Goal: Download file/media

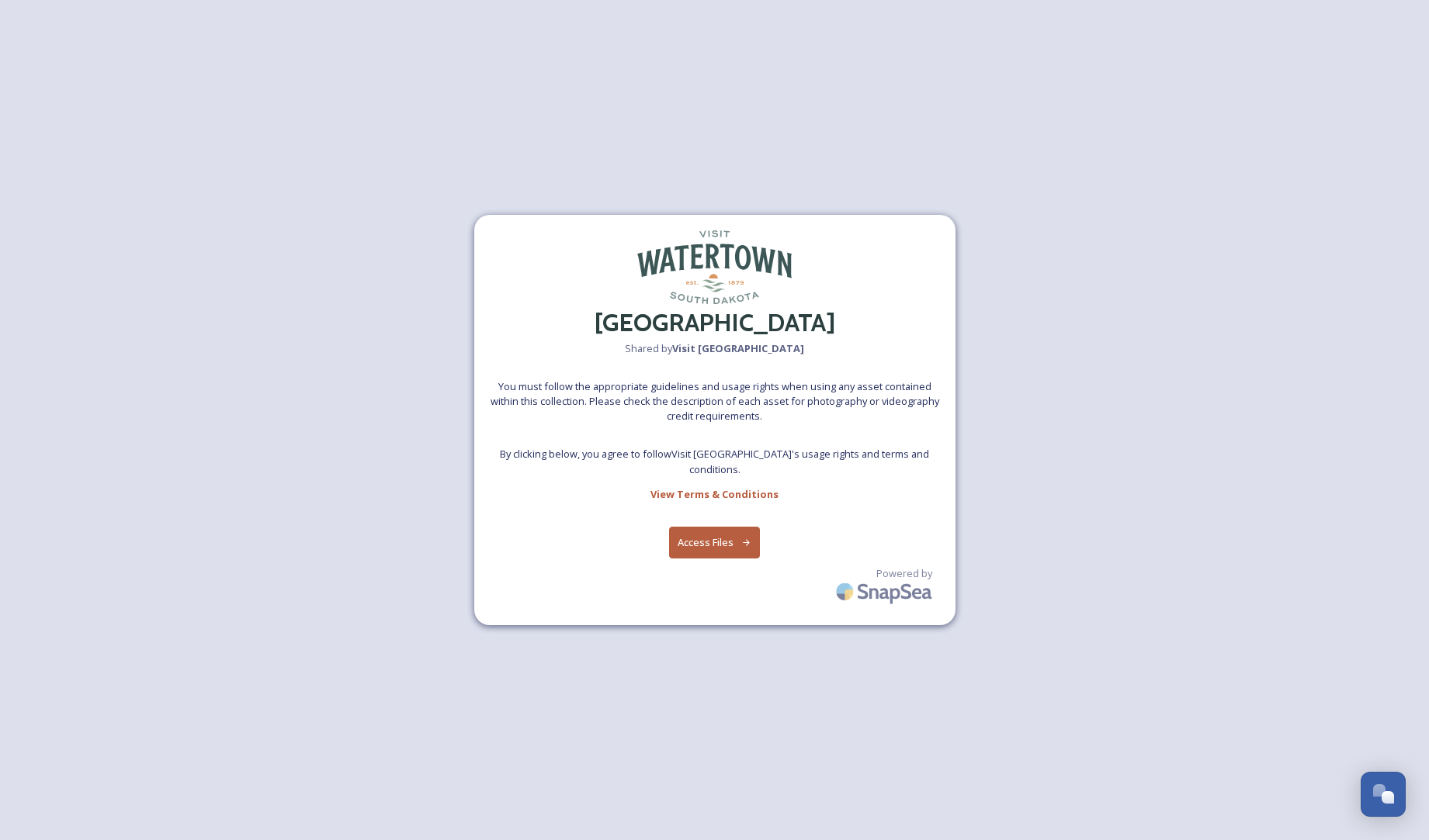
click at [730, 527] on button "Access Files" at bounding box center [714, 542] width 91 height 32
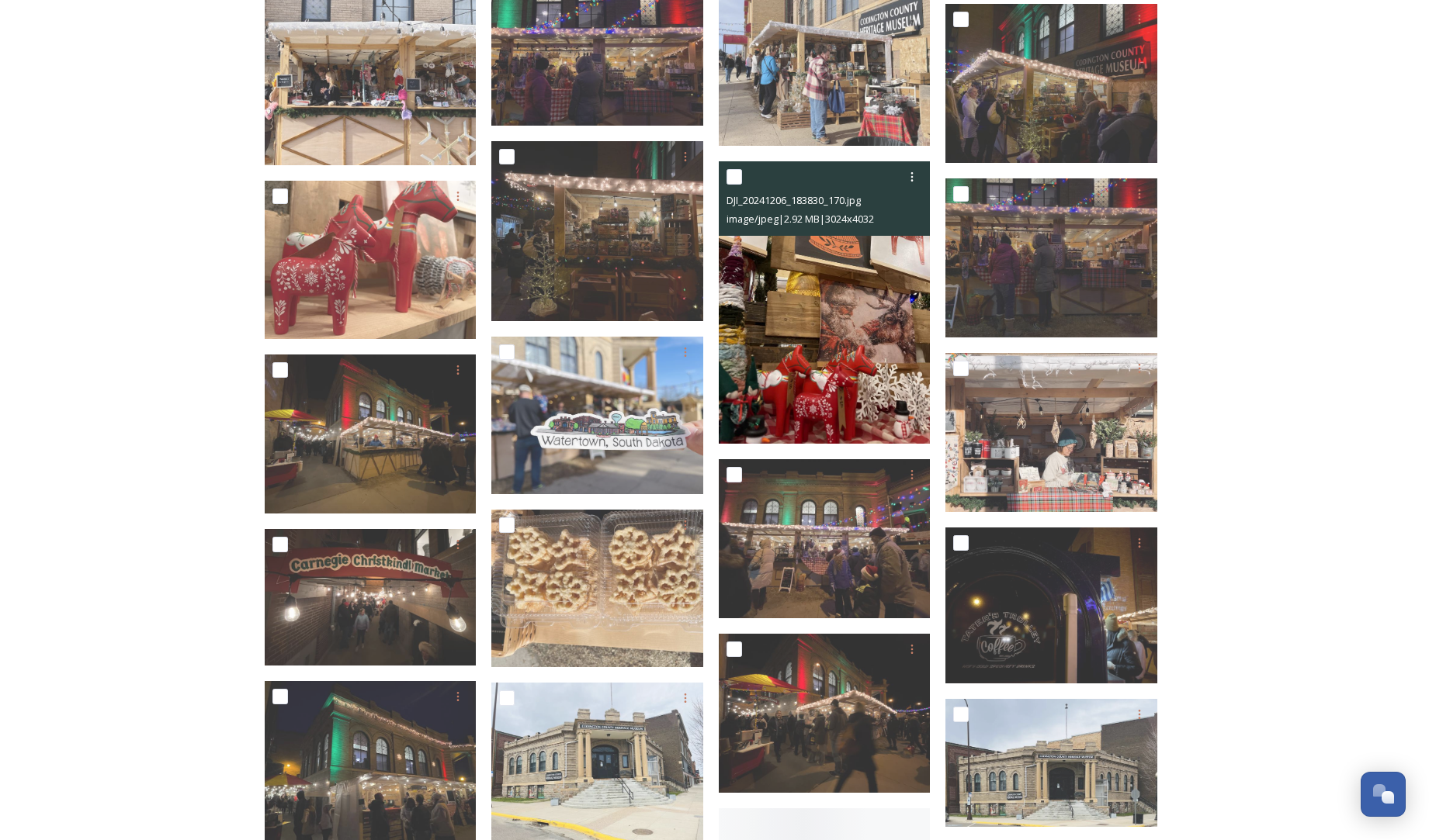
scroll to position [3946, 0]
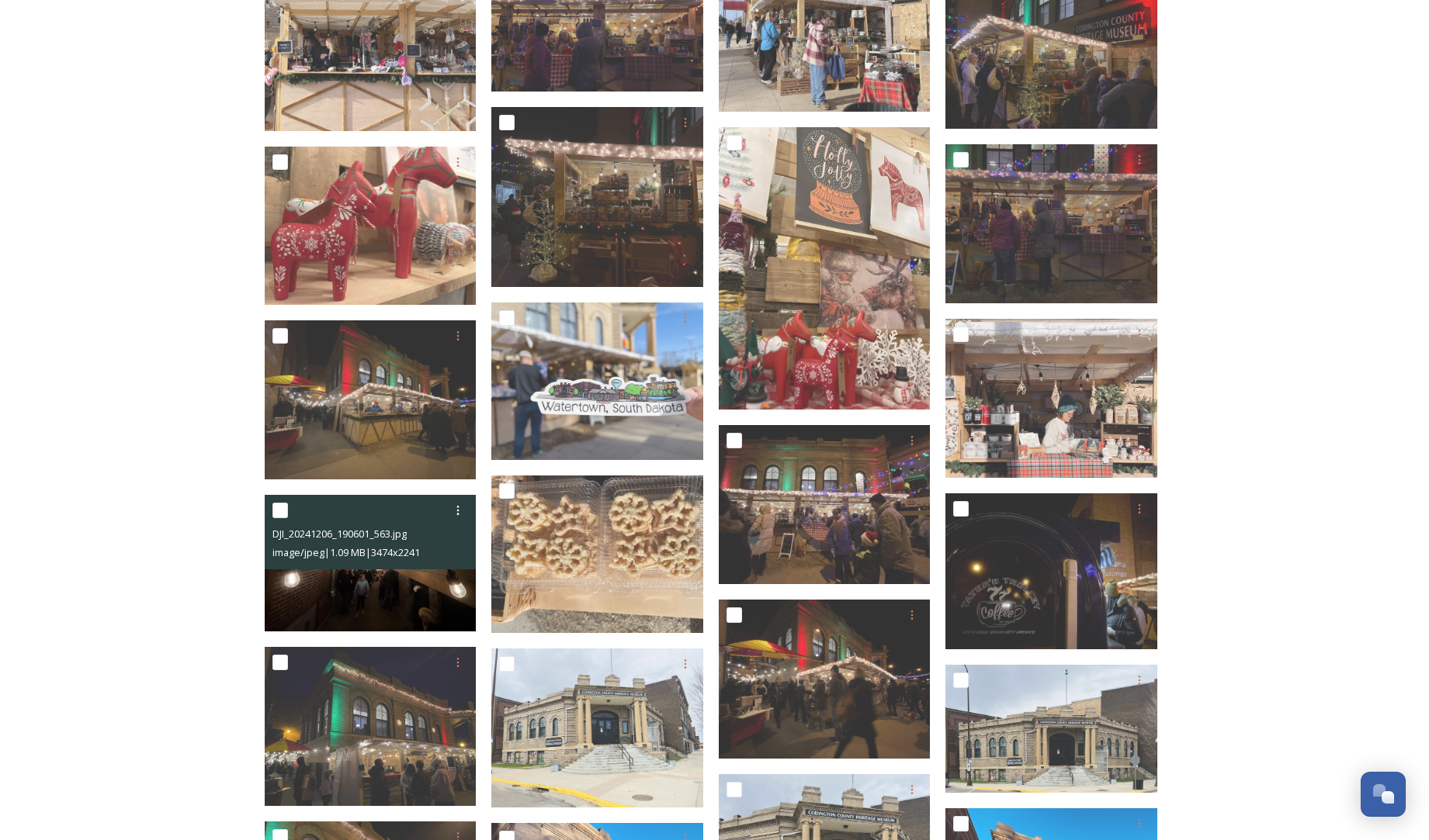
click at [284, 509] on input "checkbox" at bounding box center [280, 510] width 15 height 15
checkbox input "true"
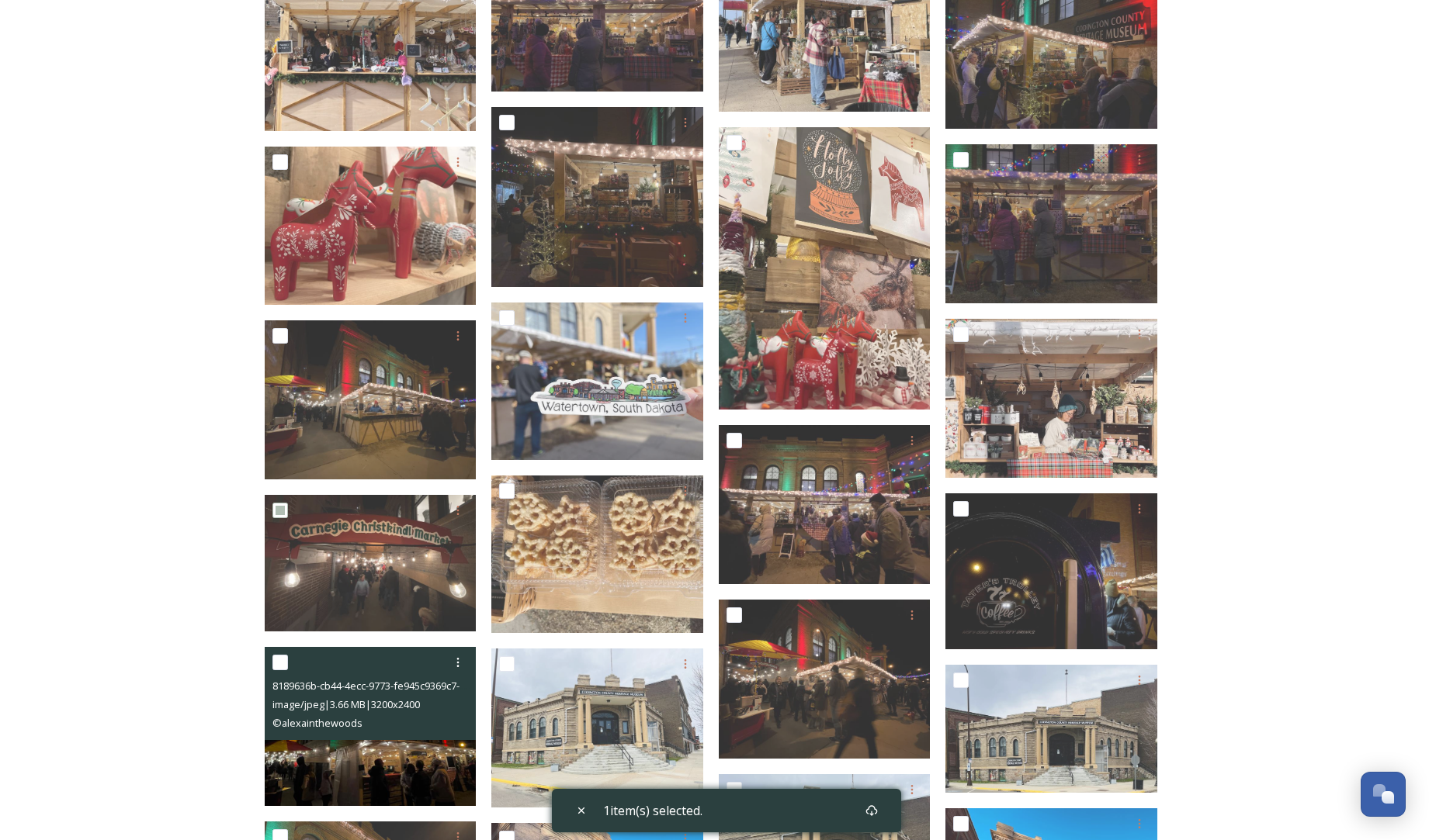
drag, startPoint x: 282, startPoint y: 660, endPoint x: 289, endPoint y: 655, distance: 8.6
click at [283, 659] on input "checkbox" at bounding box center [280, 662] width 15 height 15
checkbox input "true"
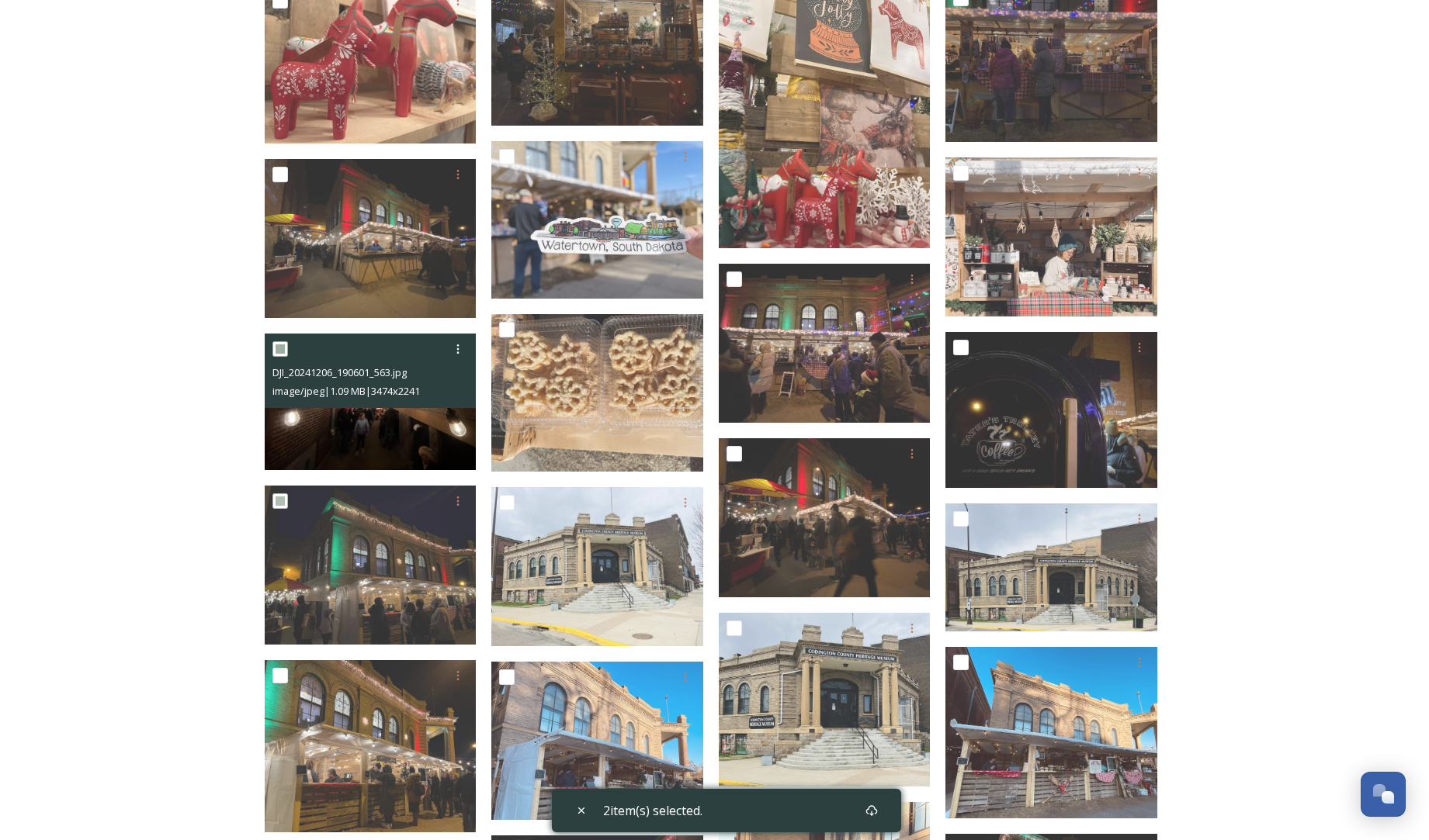
scroll to position [4115, 0]
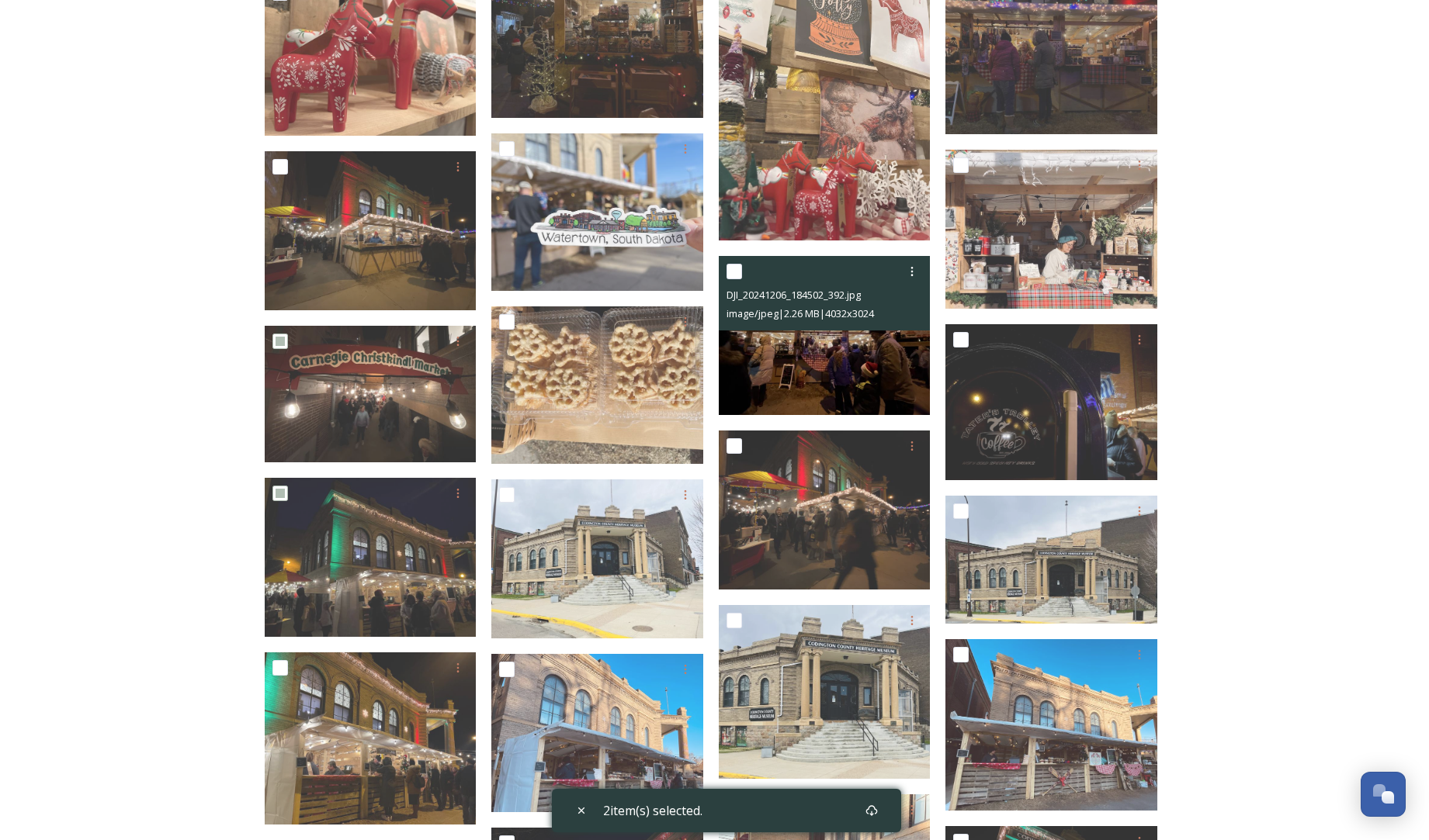
click at [736, 269] on input "checkbox" at bounding box center [734, 271] width 15 height 15
checkbox input "true"
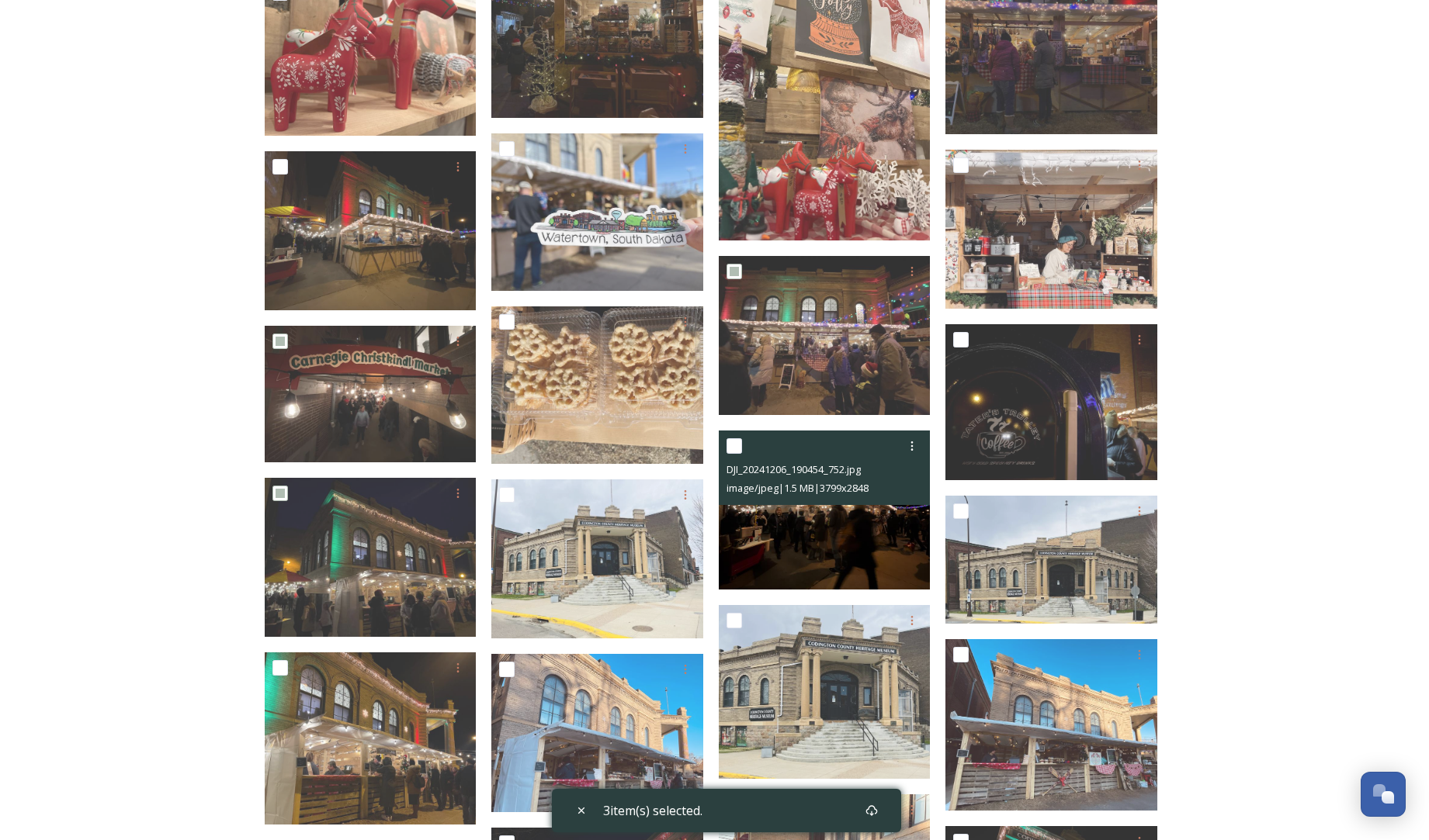
click at [733, 443] on input "checkbox" at bounding box center [734, 446] width 15 height 15
checkbox input "true"
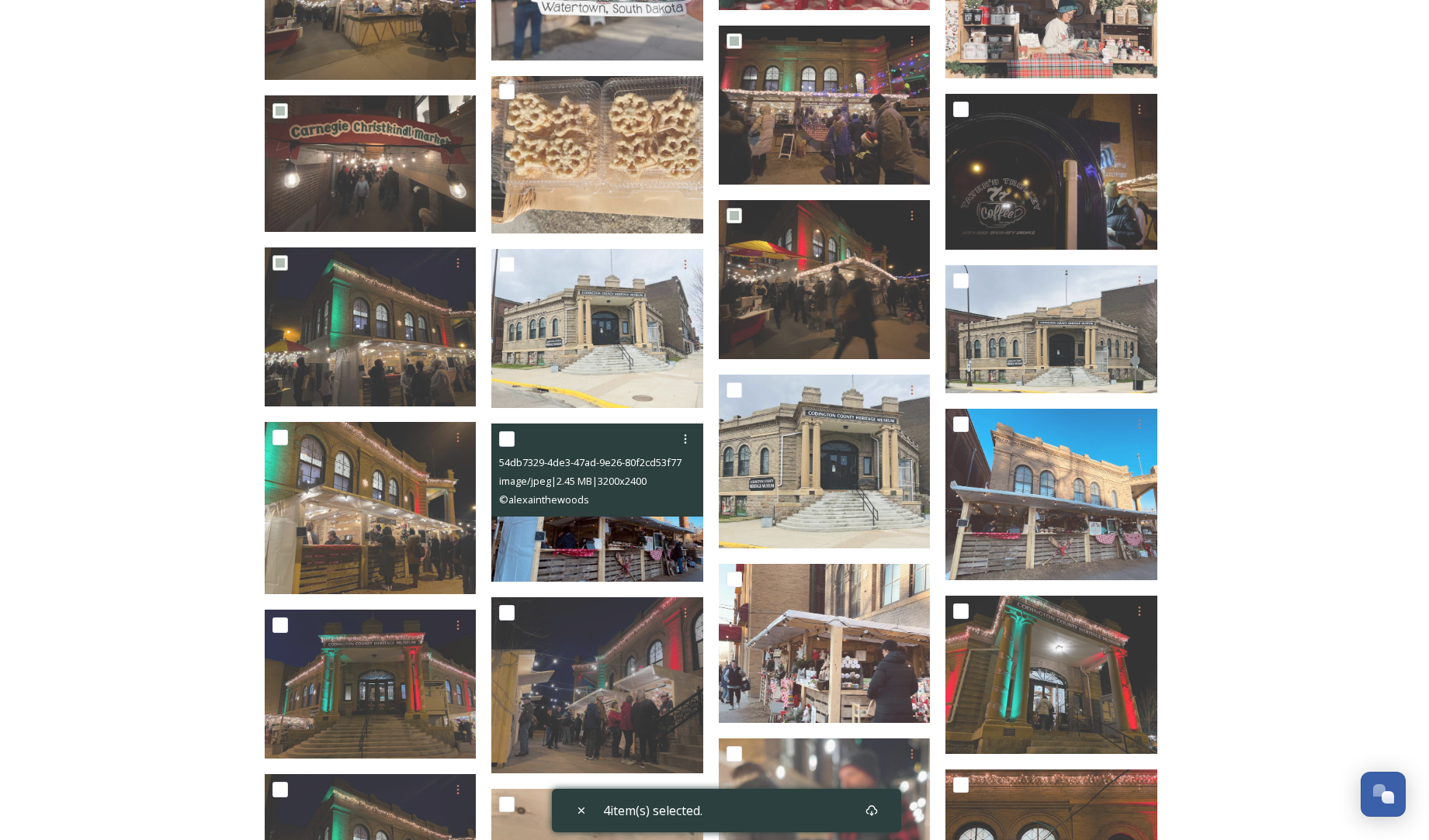
scroll to position [4356, 0]
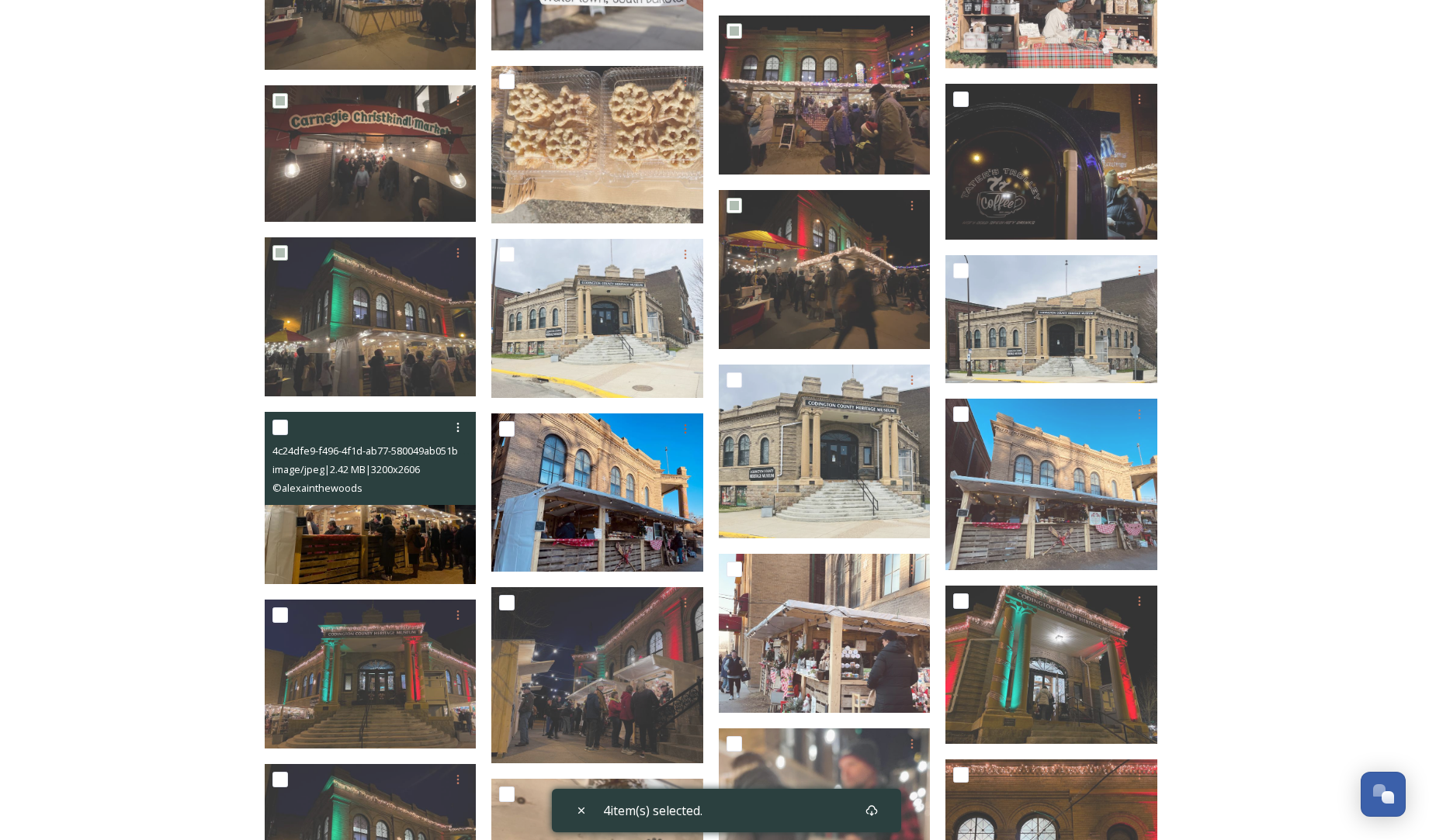
click at [275, 424] on input "checkbox" at bounding box center [280, 427] width 15 height 15
checkbox input "true"
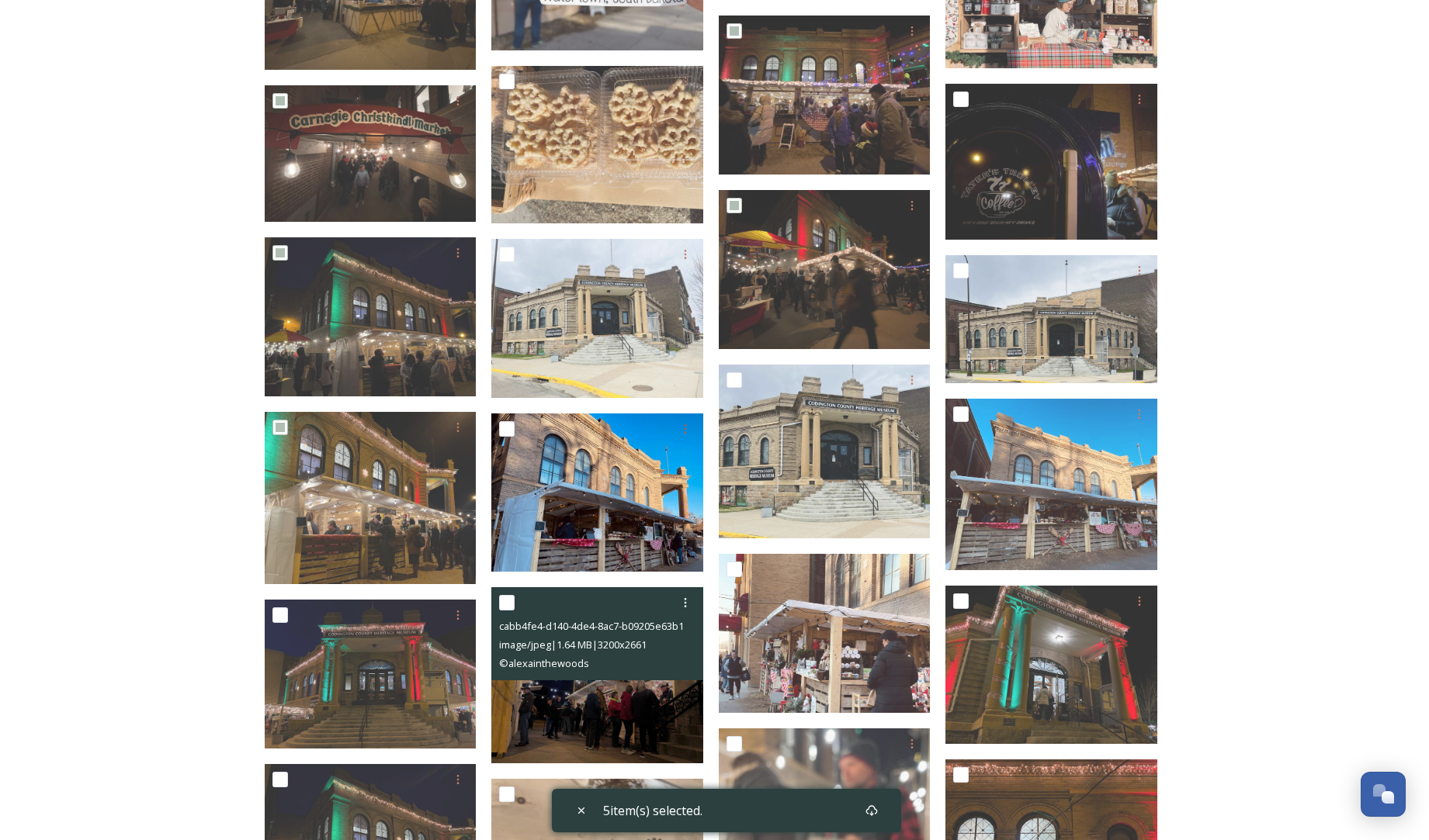
click at [509, 598] on input "checkbox" at bounding box center [507, 603] width 15 height 15
checkbox input "true"
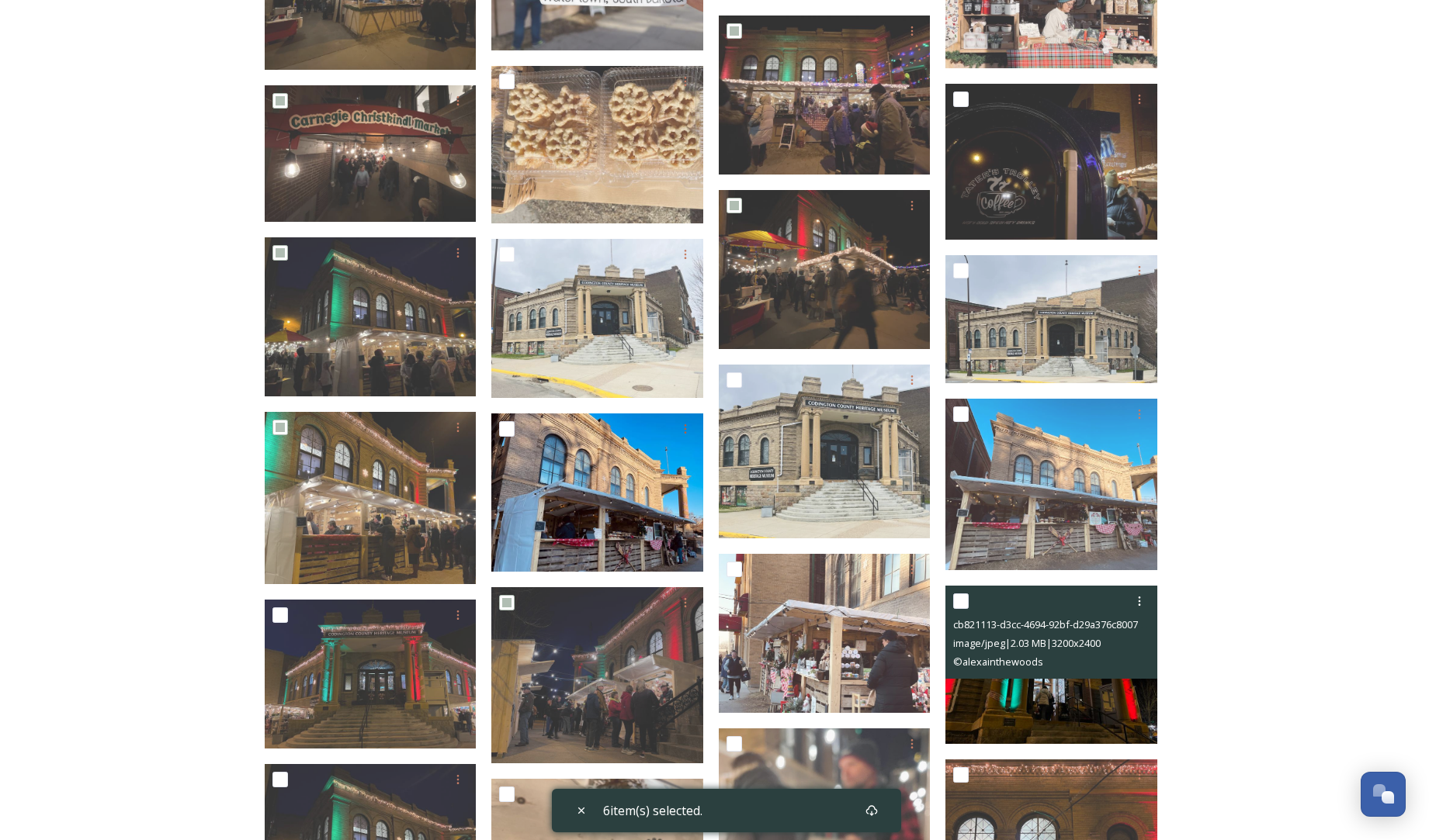
click at [962, 597] on input "checkbox" at bounding box center [961, 601] width 15 height 15
checkbox input "true"
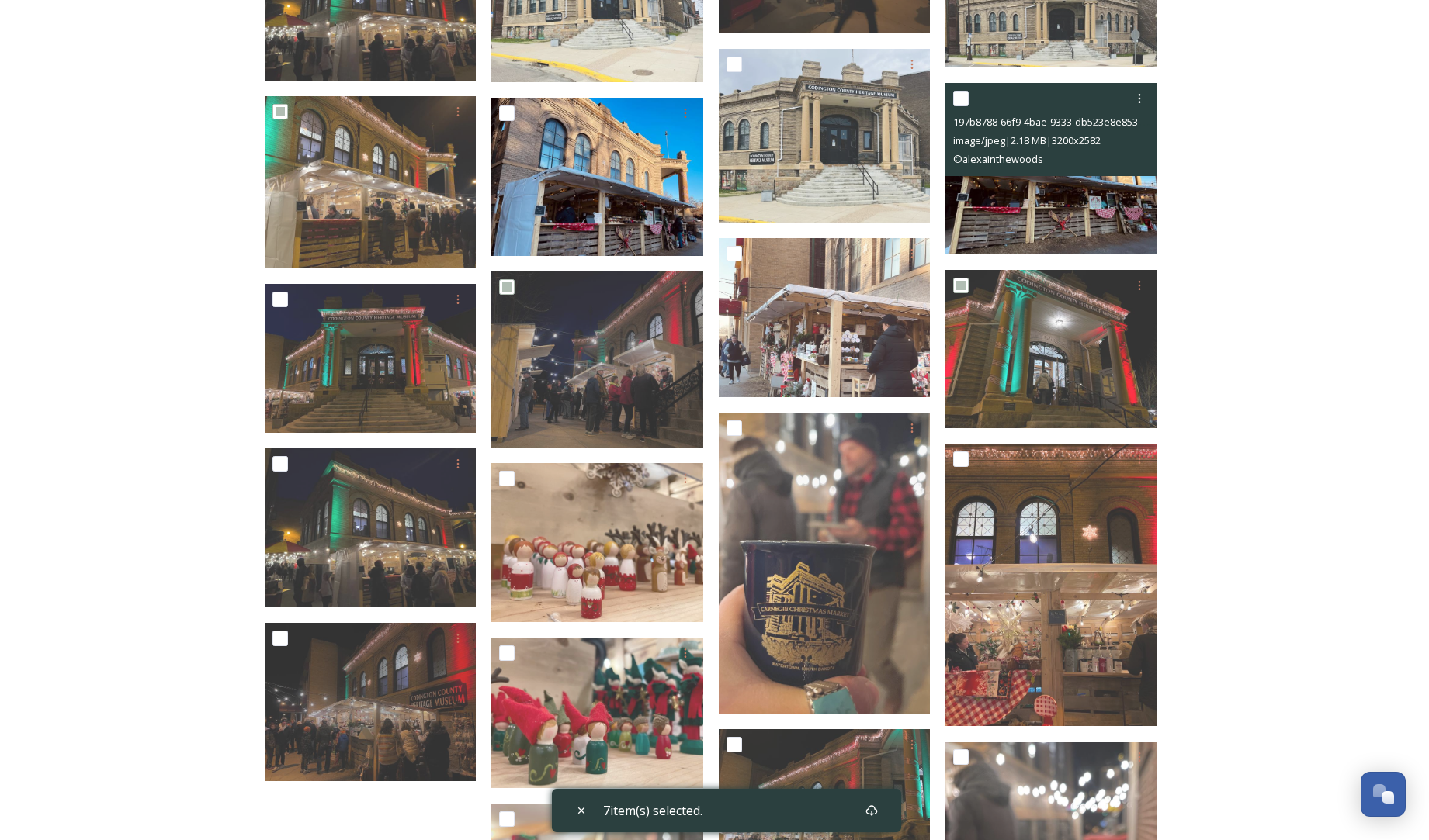
scroll to position [4674, 0]
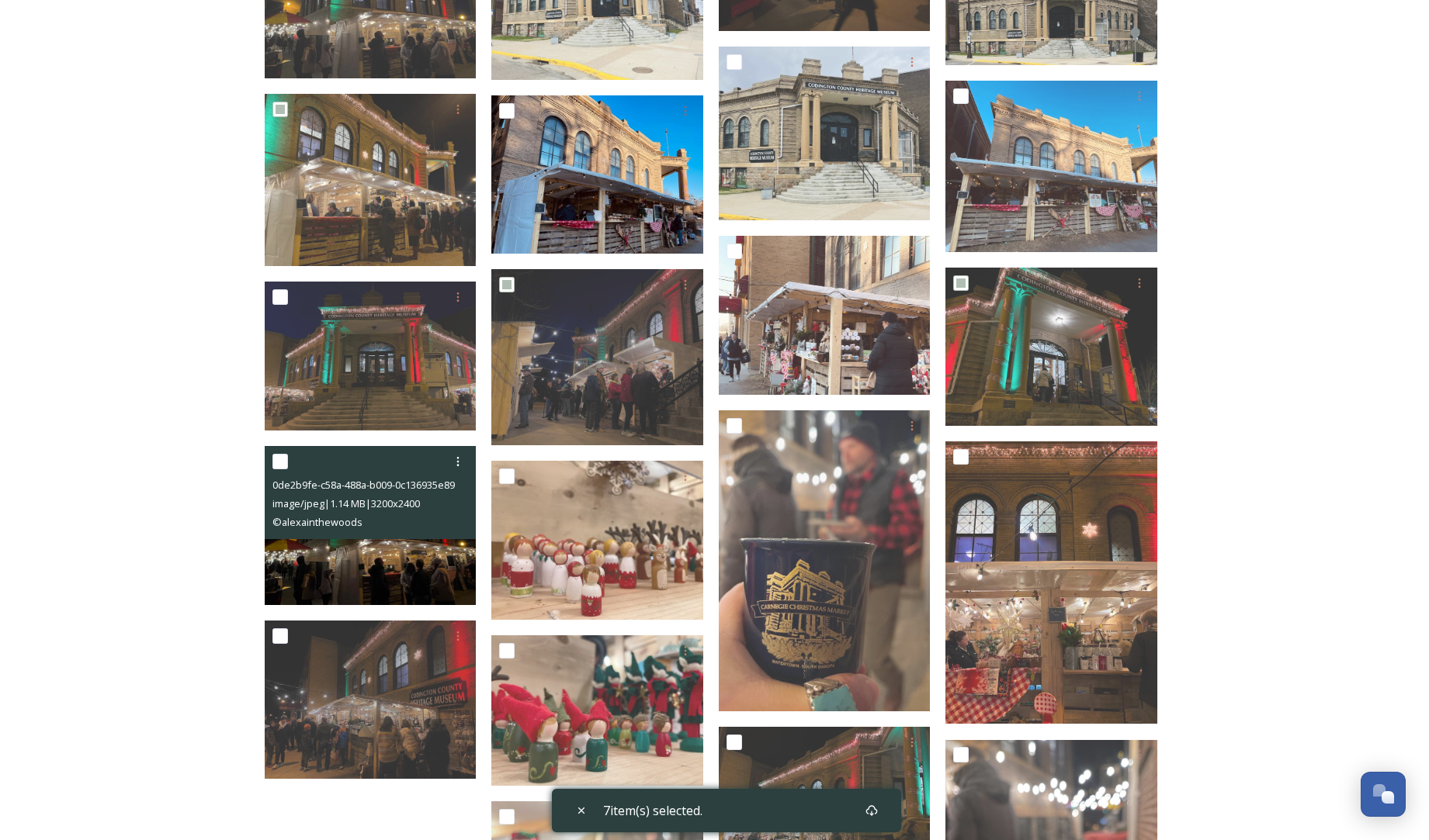
click at [283, 459] on input "checkbox" at bounding box center [280, 461] width 15 height 15
checkbox input "true"
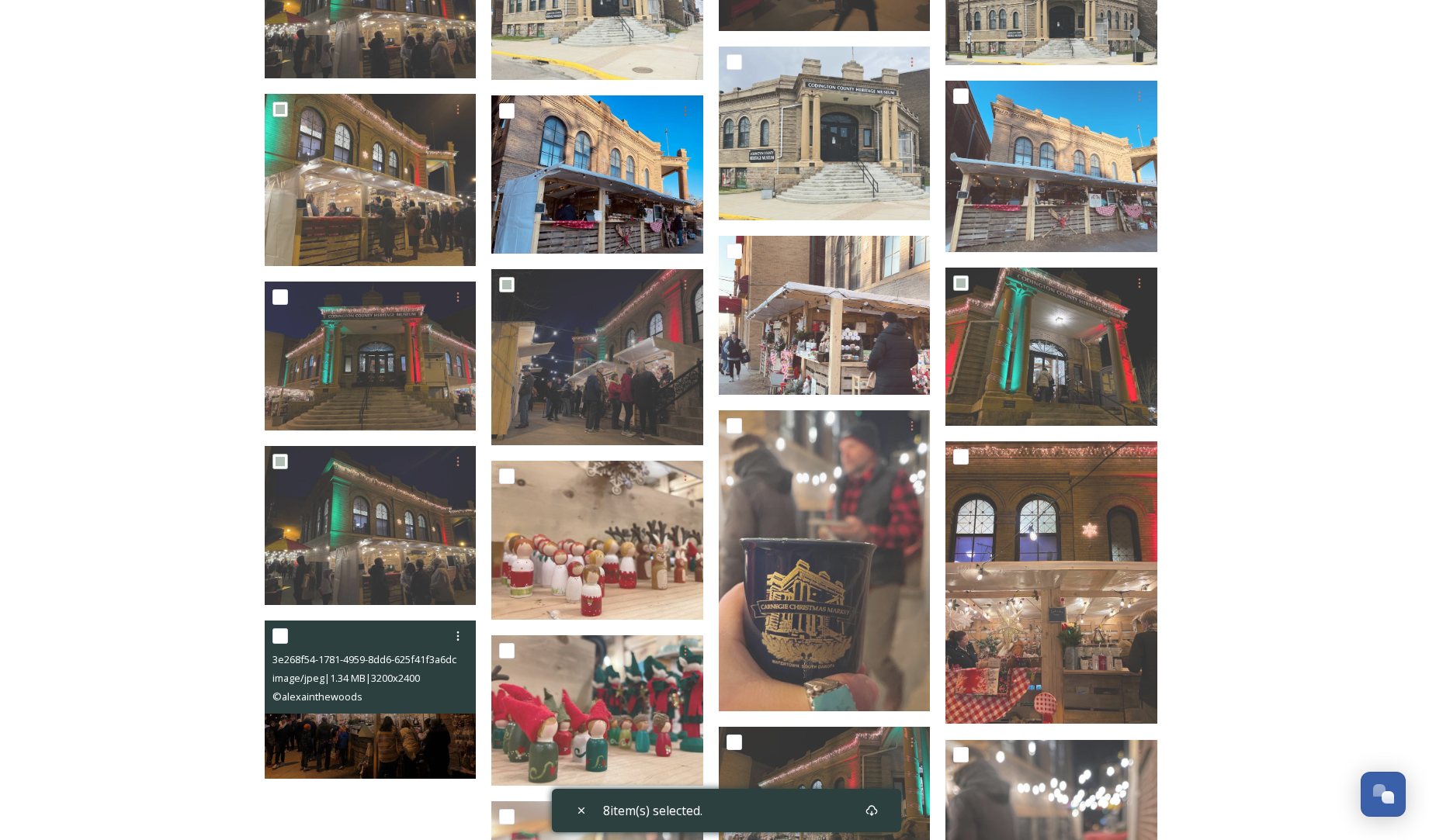
click at [282, 630] on input "checkbox" at bounding box center [280, 636] width 15 height 15
checkbox input "true"
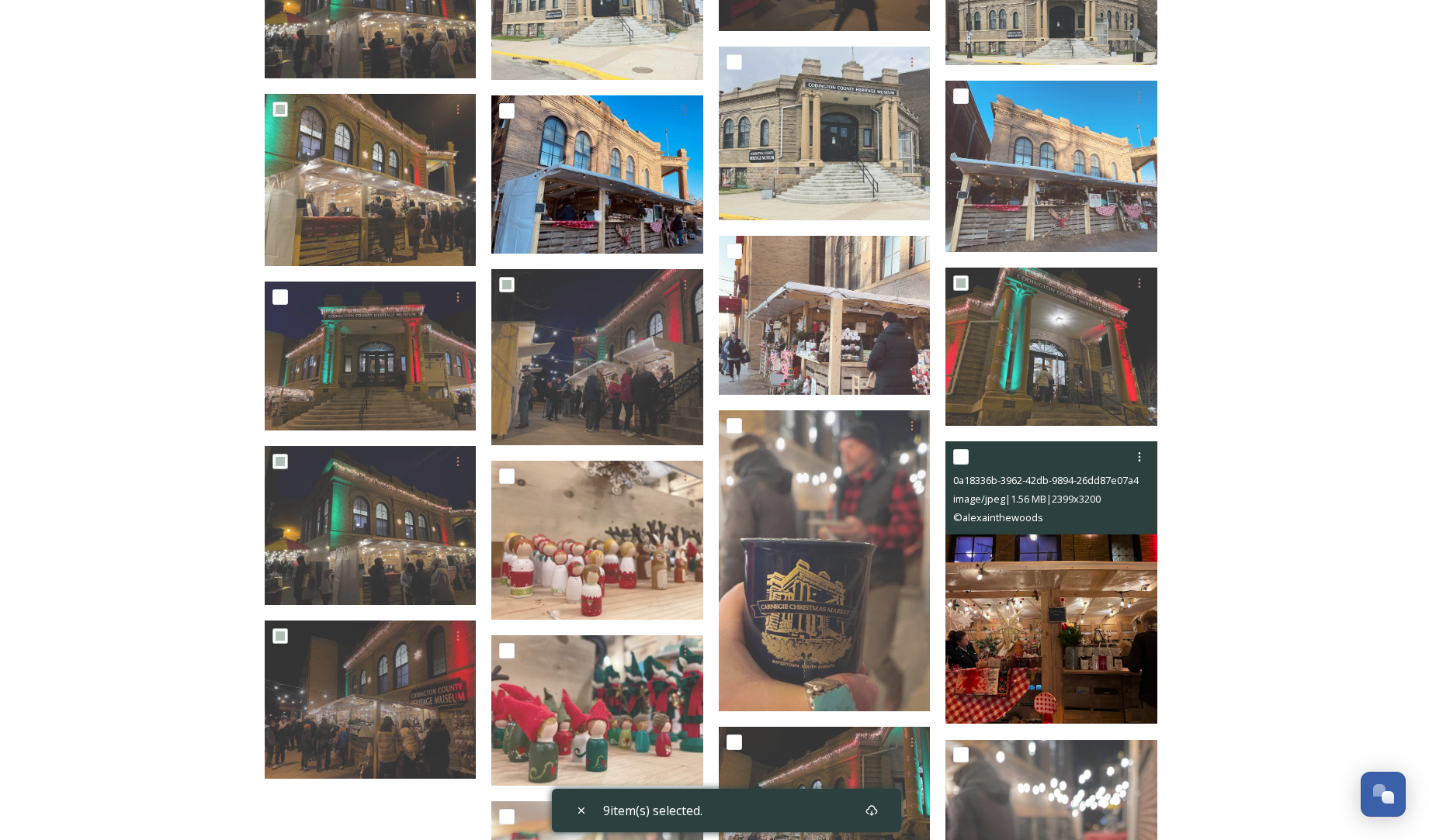
click at [961, 456] on input "checkbox" at bounding box center [961, 457] width 15 height 15
checkbox input "true"
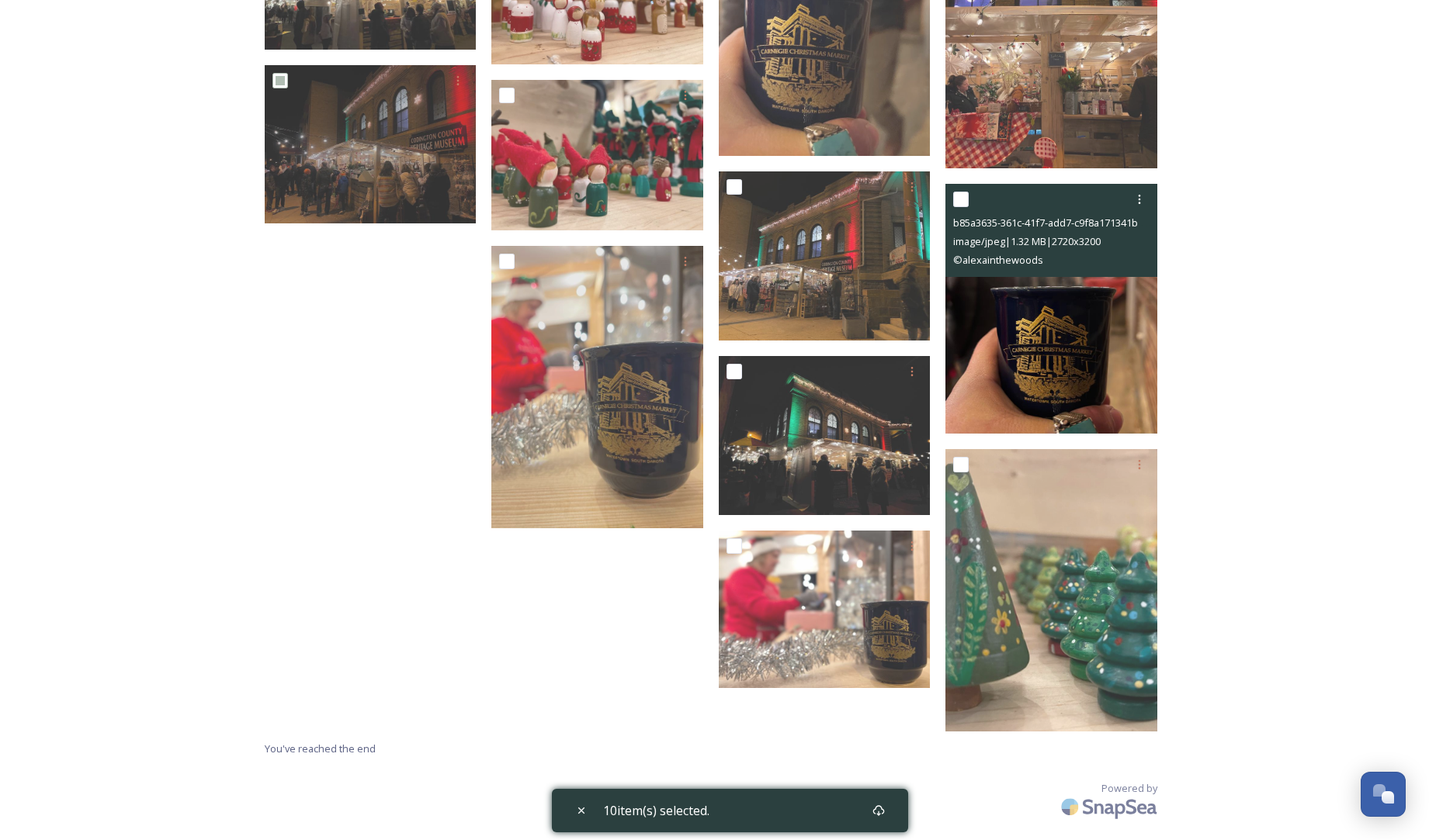
scroll to position [5228, 0]
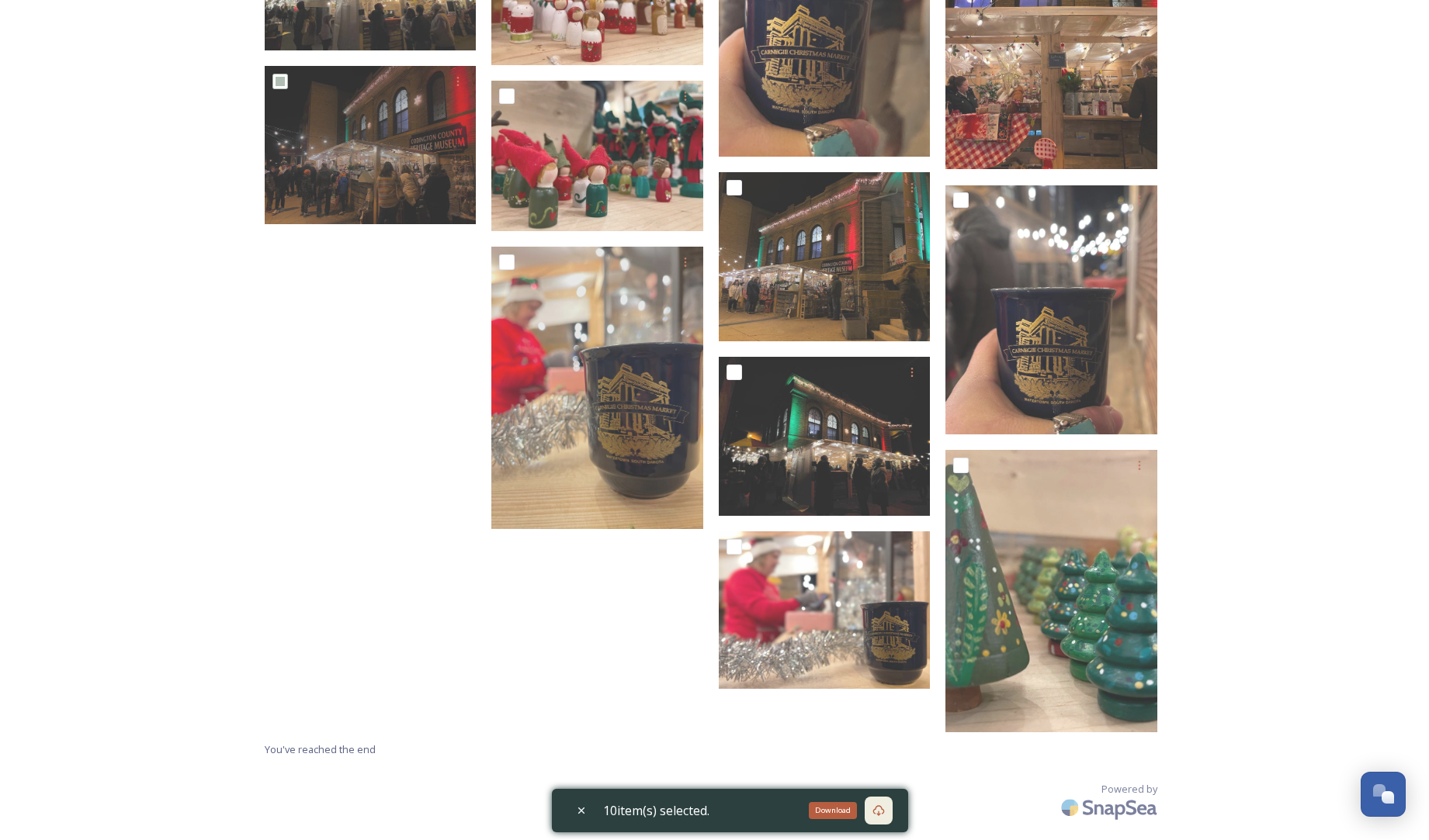
click at [884, 814] on icon at bounding box center [879, 811] width 13 height 13
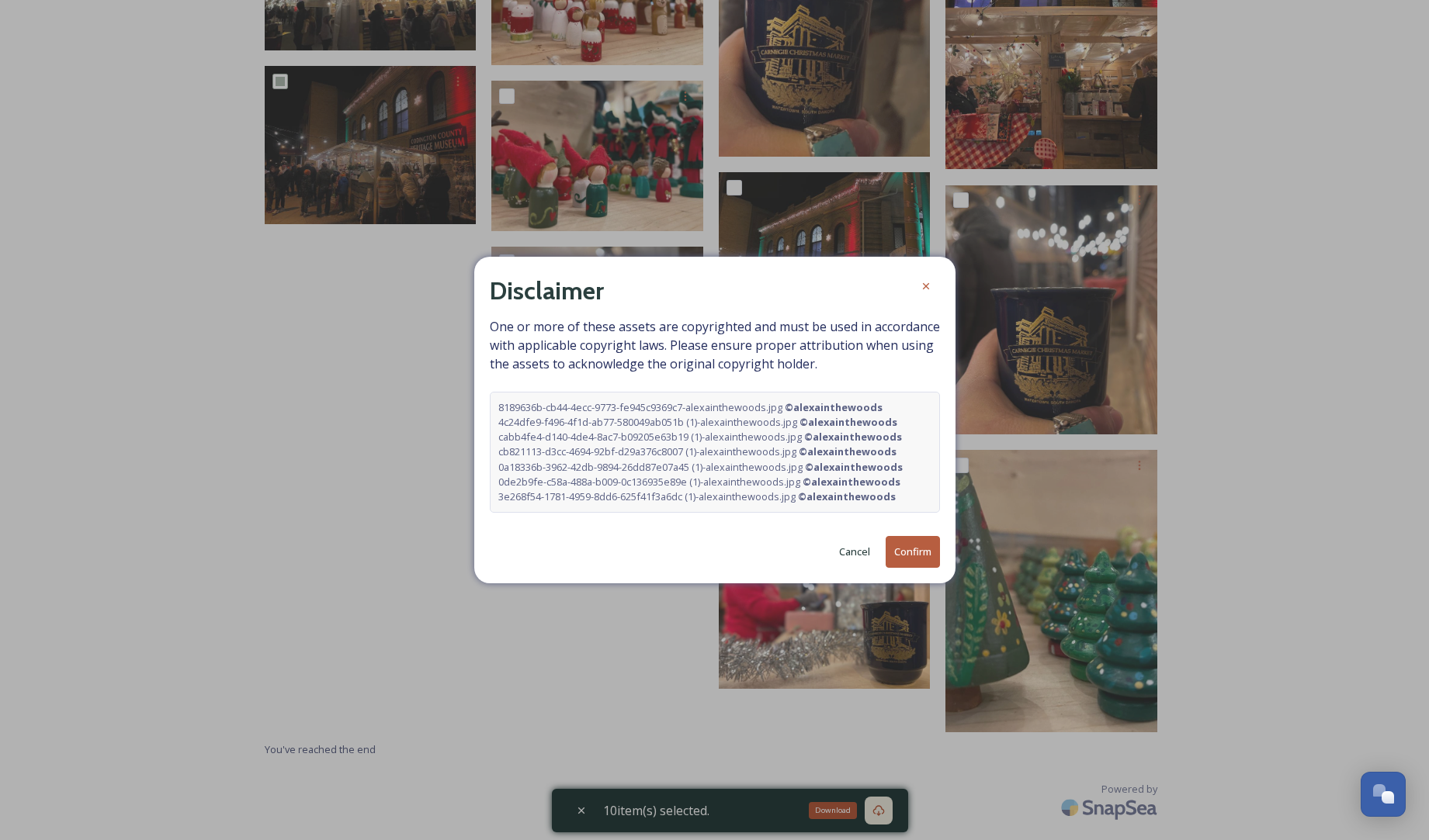
click at [909, 548] on button "Confirm" at bounding box center [912, 552] width 54 height 32
